Goal: Find specific page/section: Find specific page/section

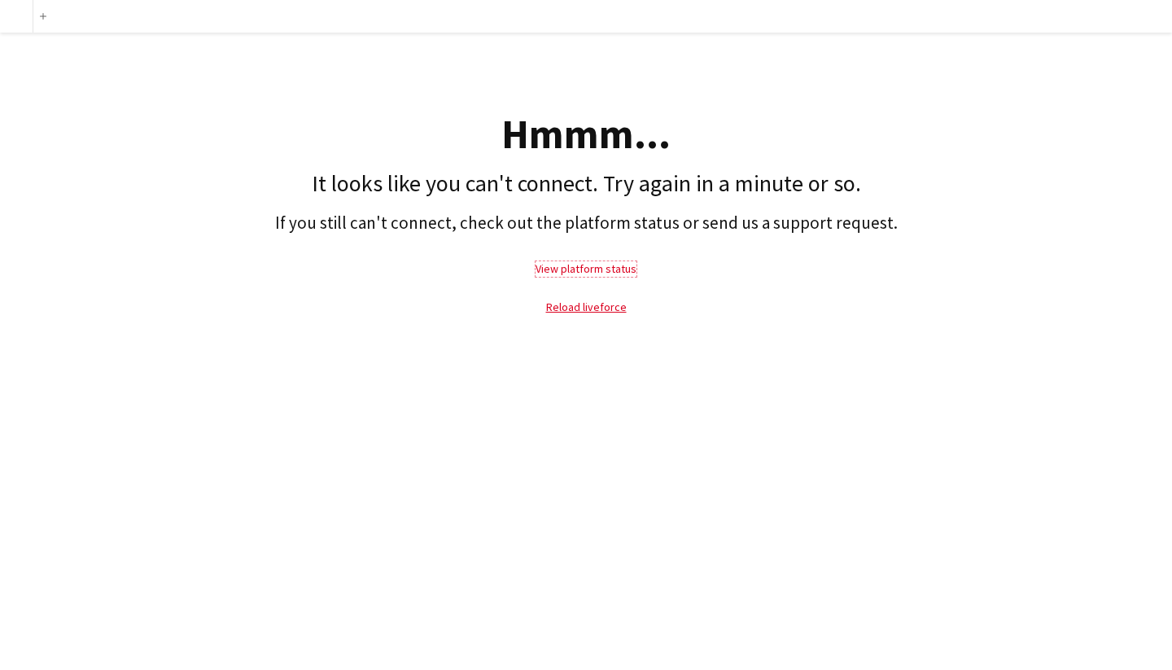
click at [583, 271] on link "View platform status" at bounding box center [585, 268] width 101 height 15
click at [561, 304] on link "Reload liveforce" at bounding box center [586, 306] width 81 height 15
click at [586, 313] on link "Reload liveforce" at bounding box center [586, 306] width 81 height 15
click at [570, 271] on link "View platform status" at bounding box center [585, 268] width 101 height 15
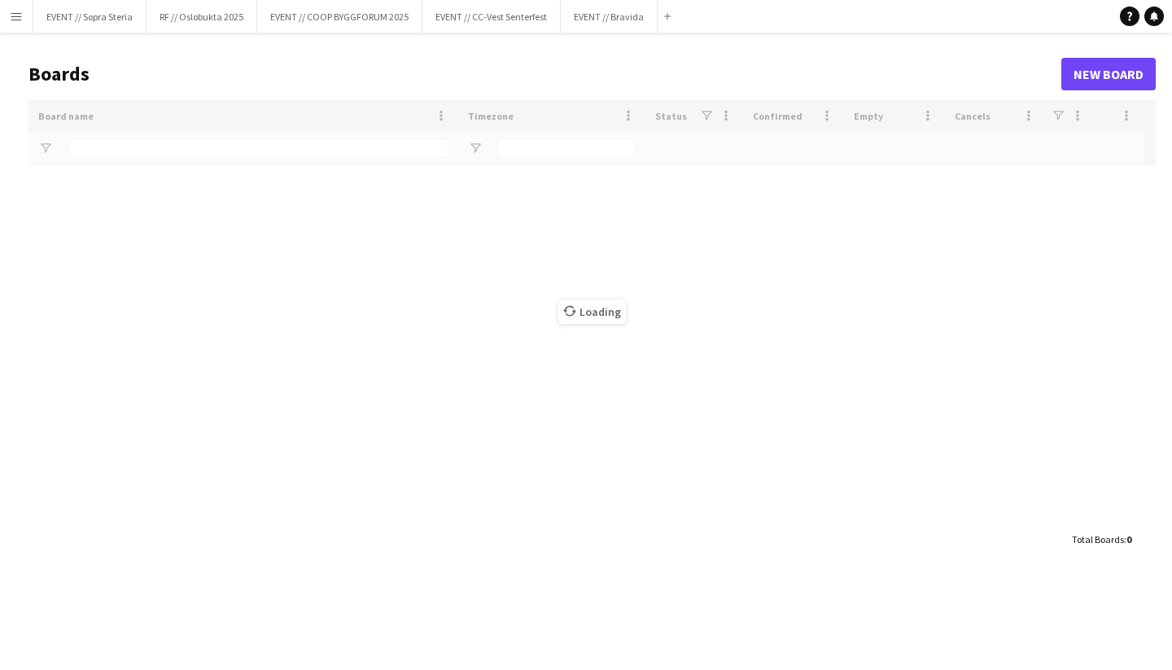
click at [21, 20] on app-icon "Menu" at bounding box center [16, 16] width 13 height 13
type input "*******"
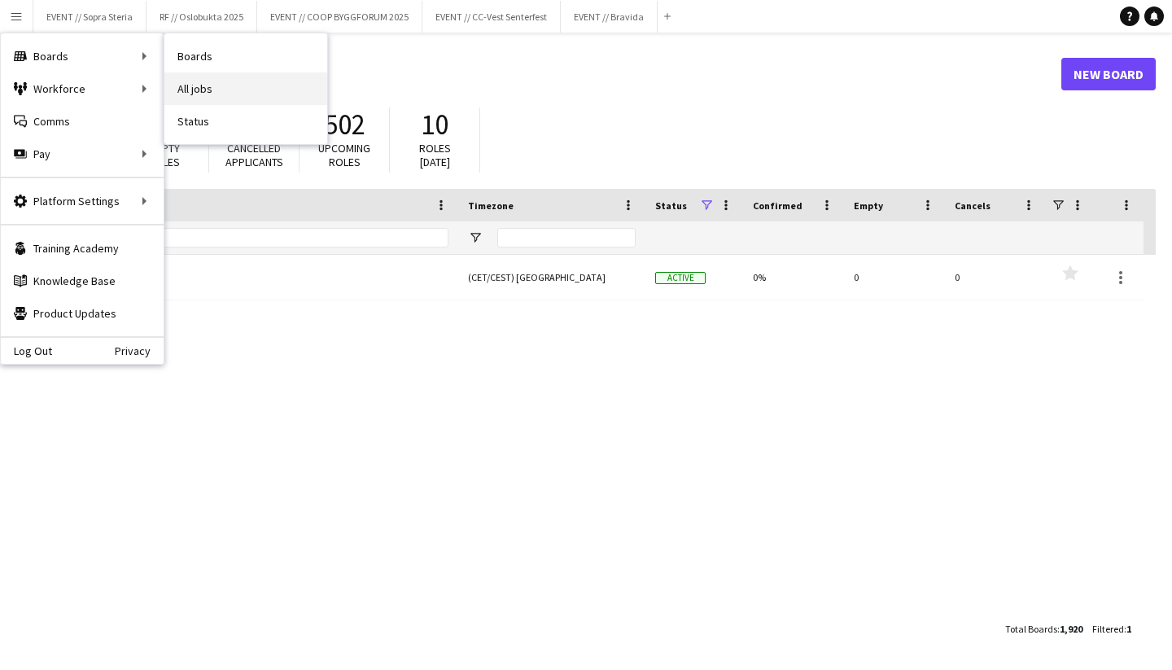
click at [215, 85] on link "All jobs" at bounding box center [245, 88] width 163 height 33
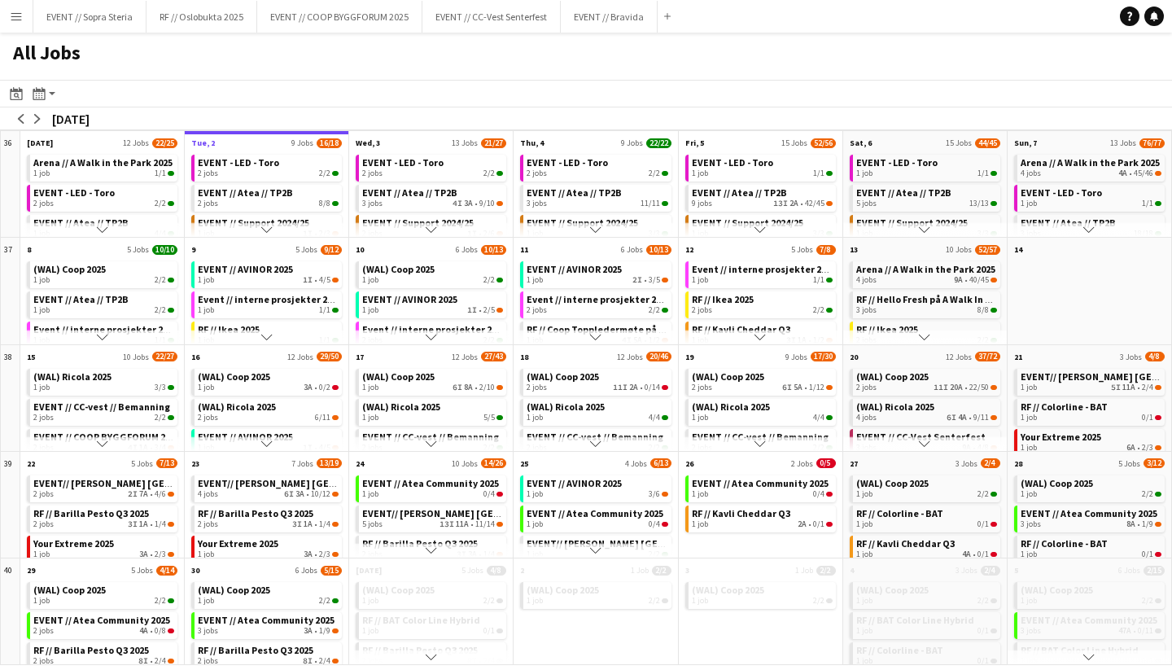
click at [269, 229] on app-icon "Scroll down" at bounding box center [266, 229] width 11 height 11
click at [258, 195] on link "Mikkel board 1 job 4I • 0/1" at bounding box center [268, 194] width 141 height 24
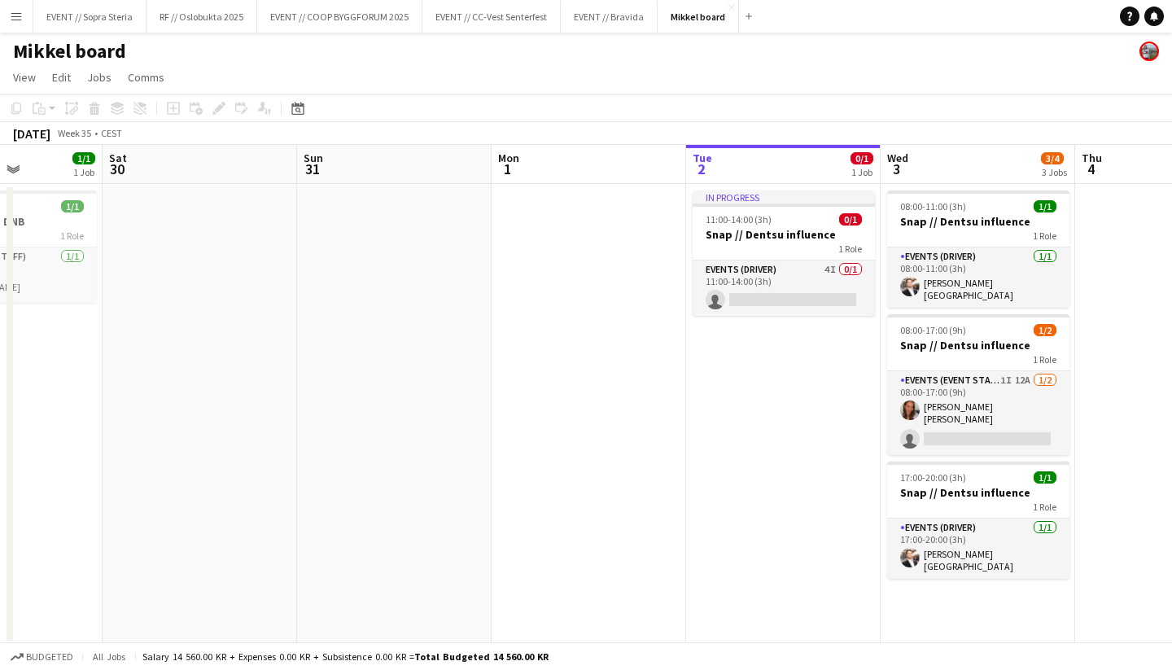
scroll to position [0, 565]
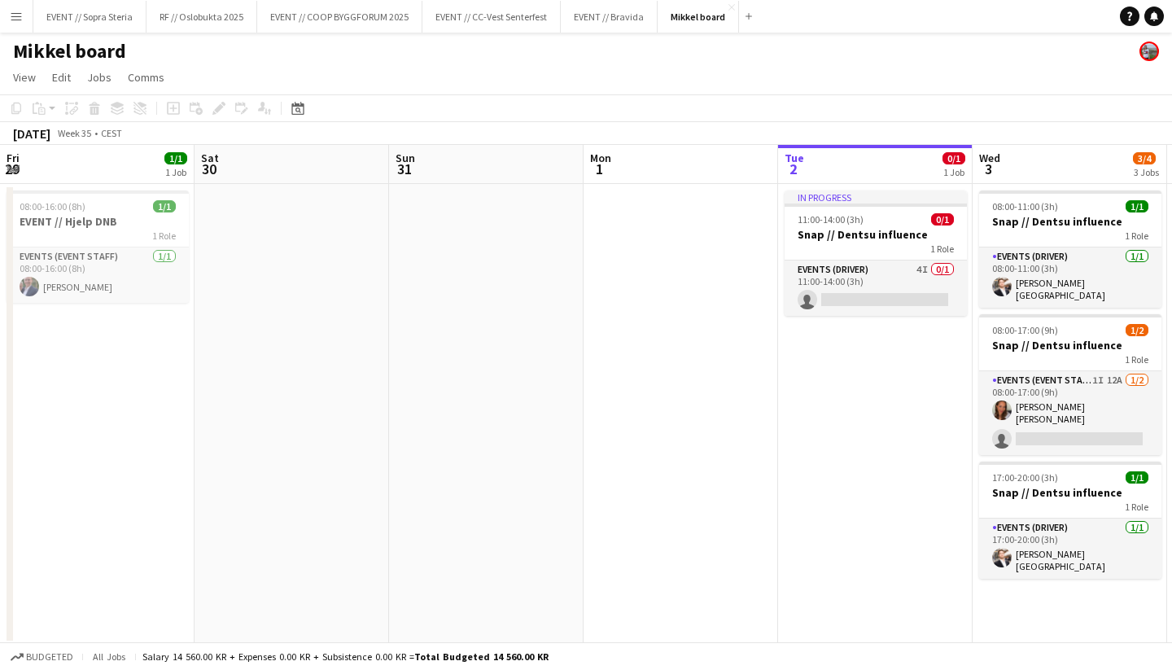
scroll to position [0, 565]
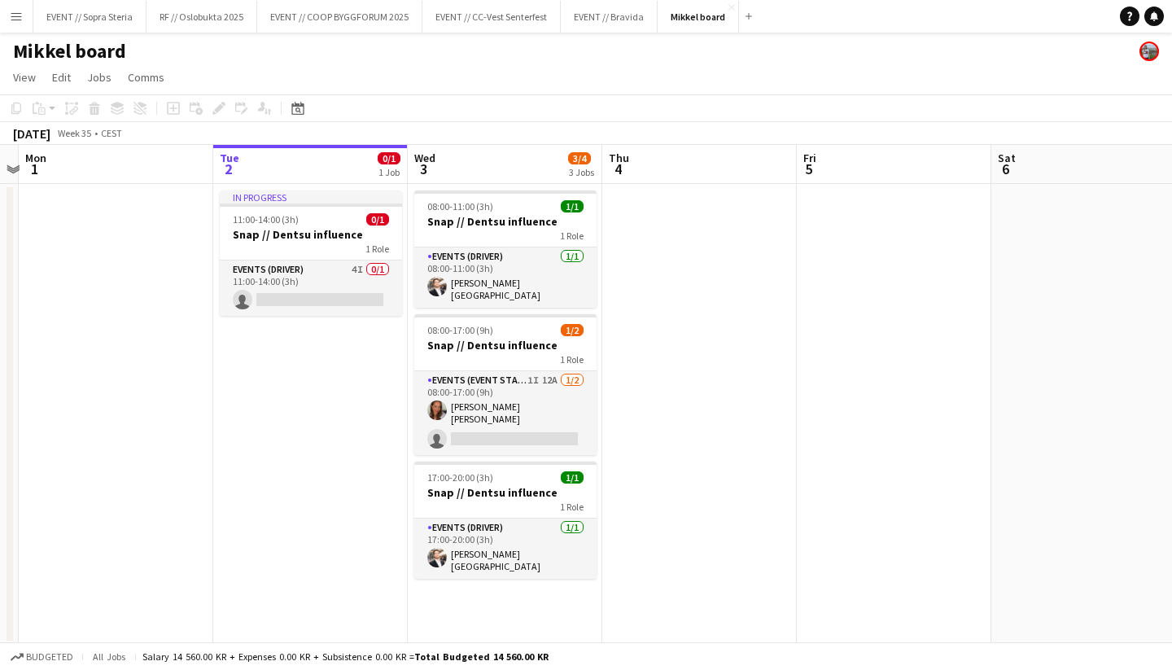
click at [20, 25] on button "Menu" at bounding box center [16, 16] width 33 height 33
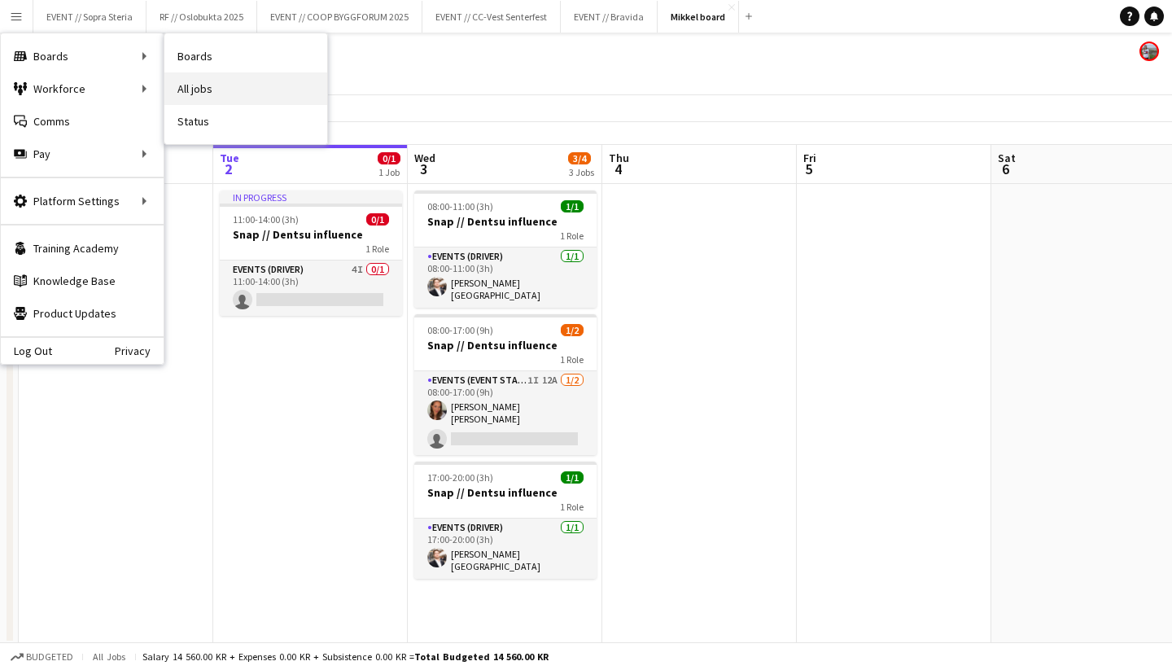
click at [211, 85] on link "All jobs" at bounding box center [245, 88] width 163 height 33
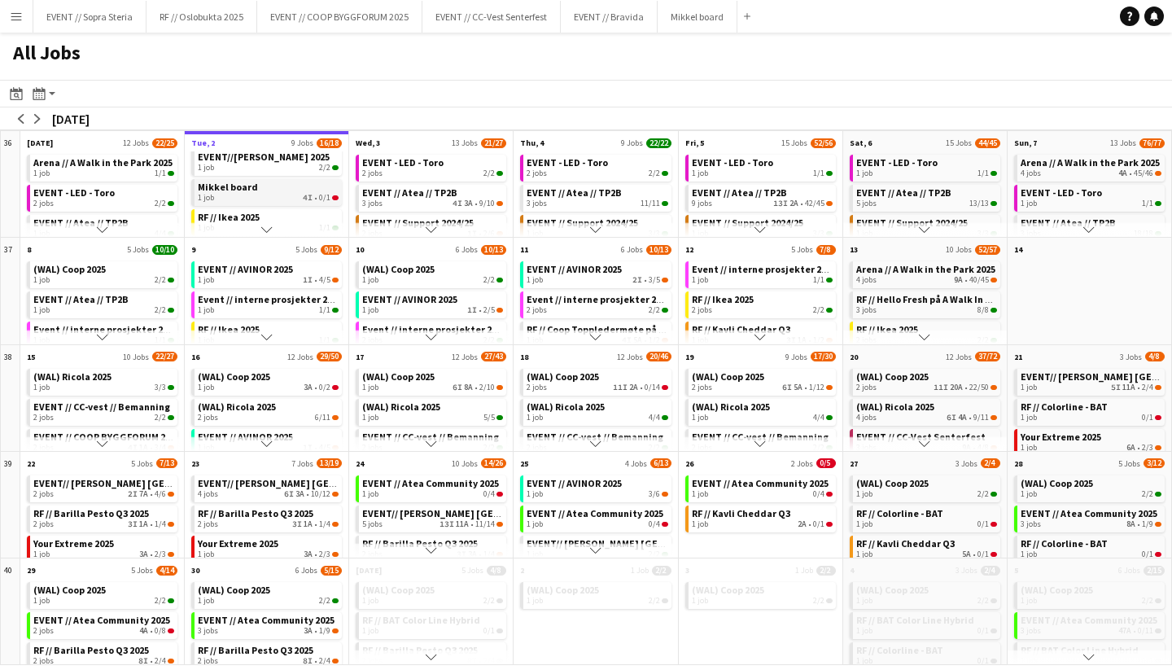
scroll to position [103, 0]
click at [298, 186] on div "1 job 2/2" at bounding box center [268, 191] width 141 height 10
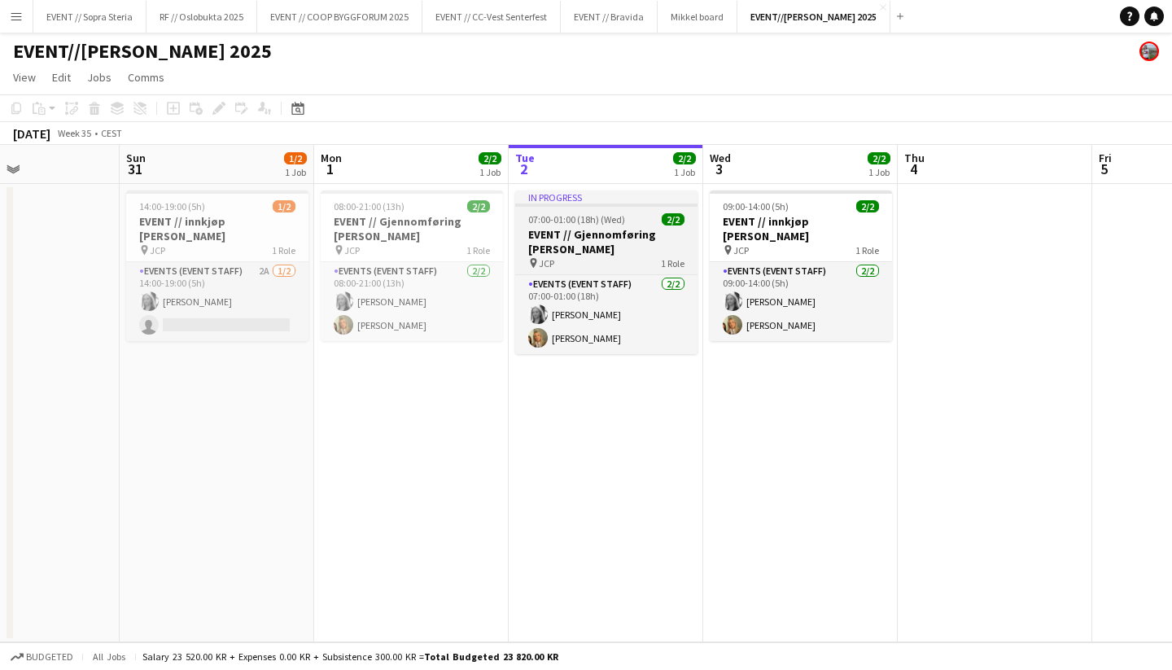
scroll to position [0, 354]
